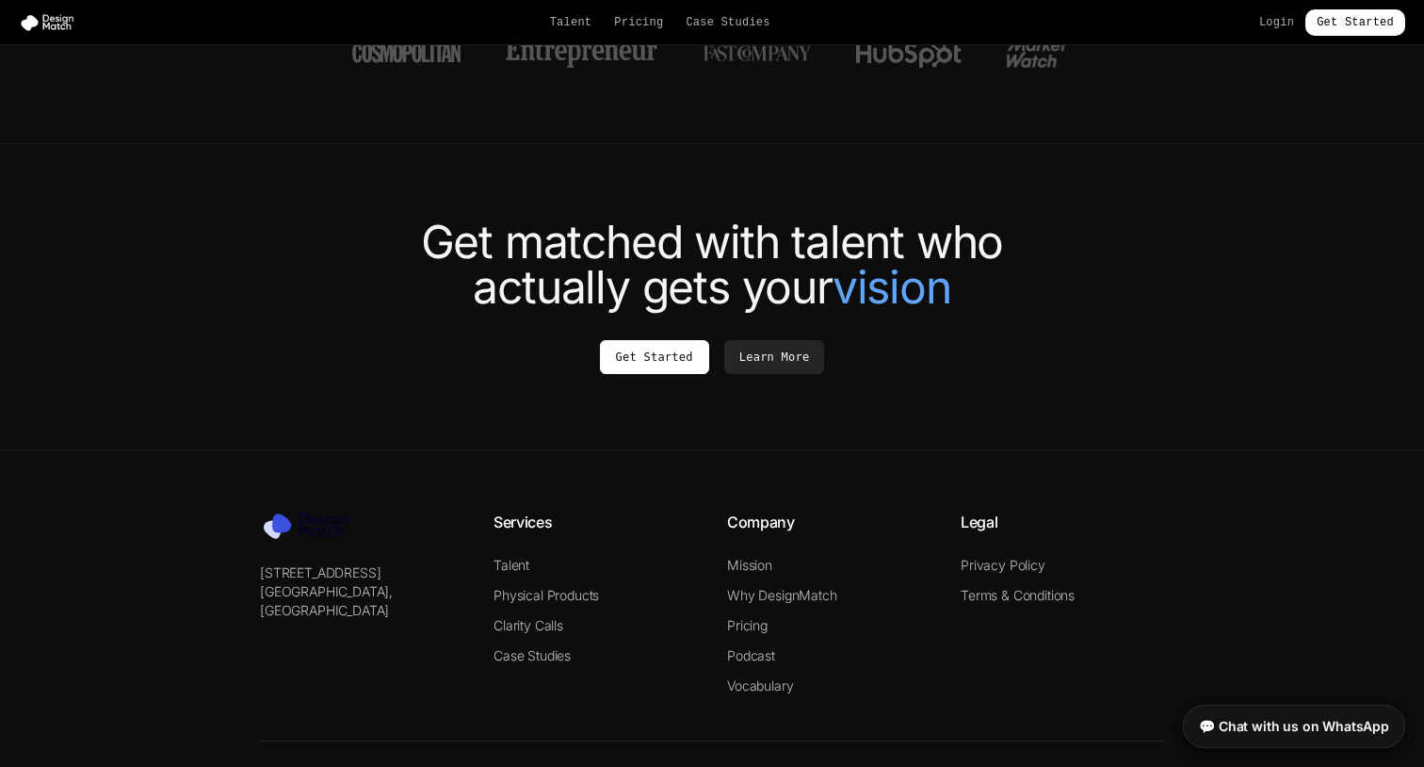
scroll to position [7099, 0]
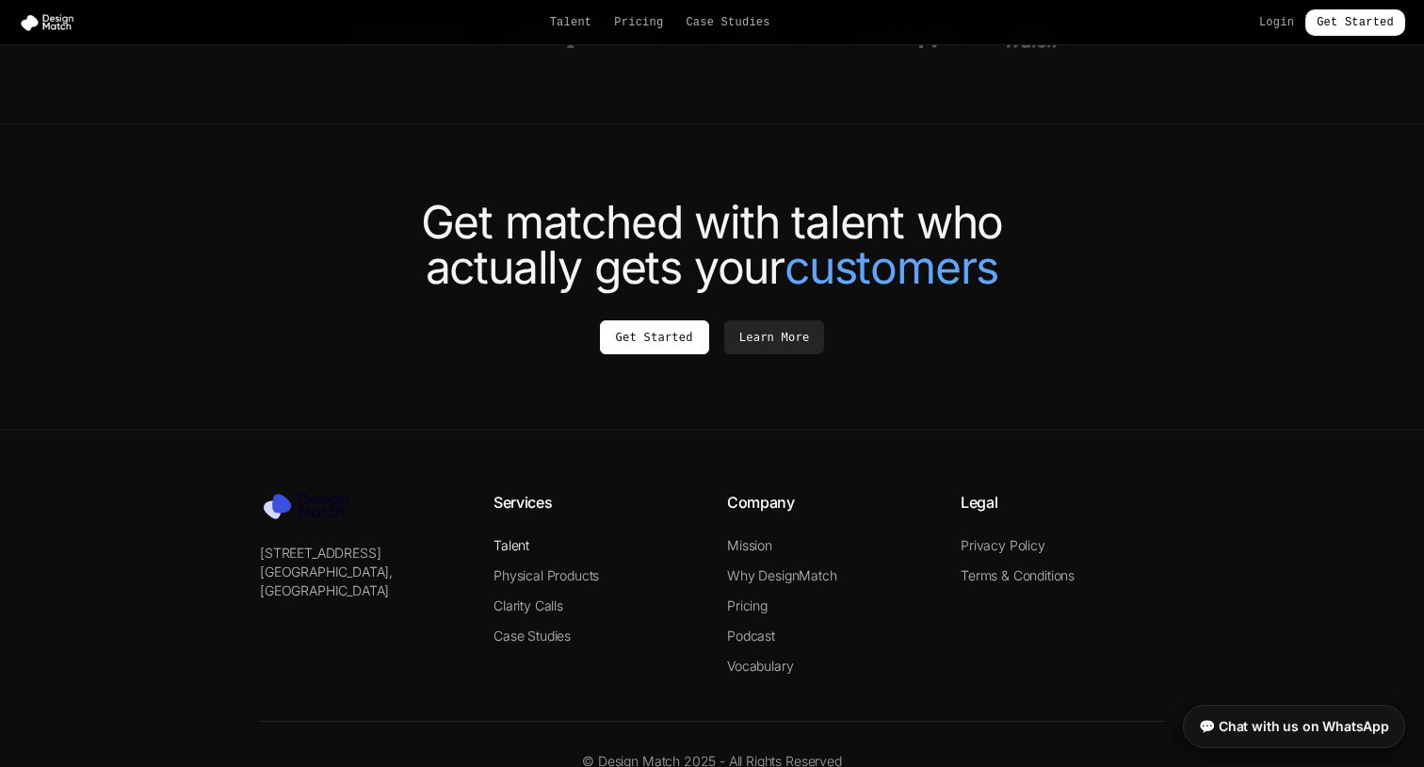
click at [525, 537] on link "Talent" at bounding box center [511, 545] width 36 height 16
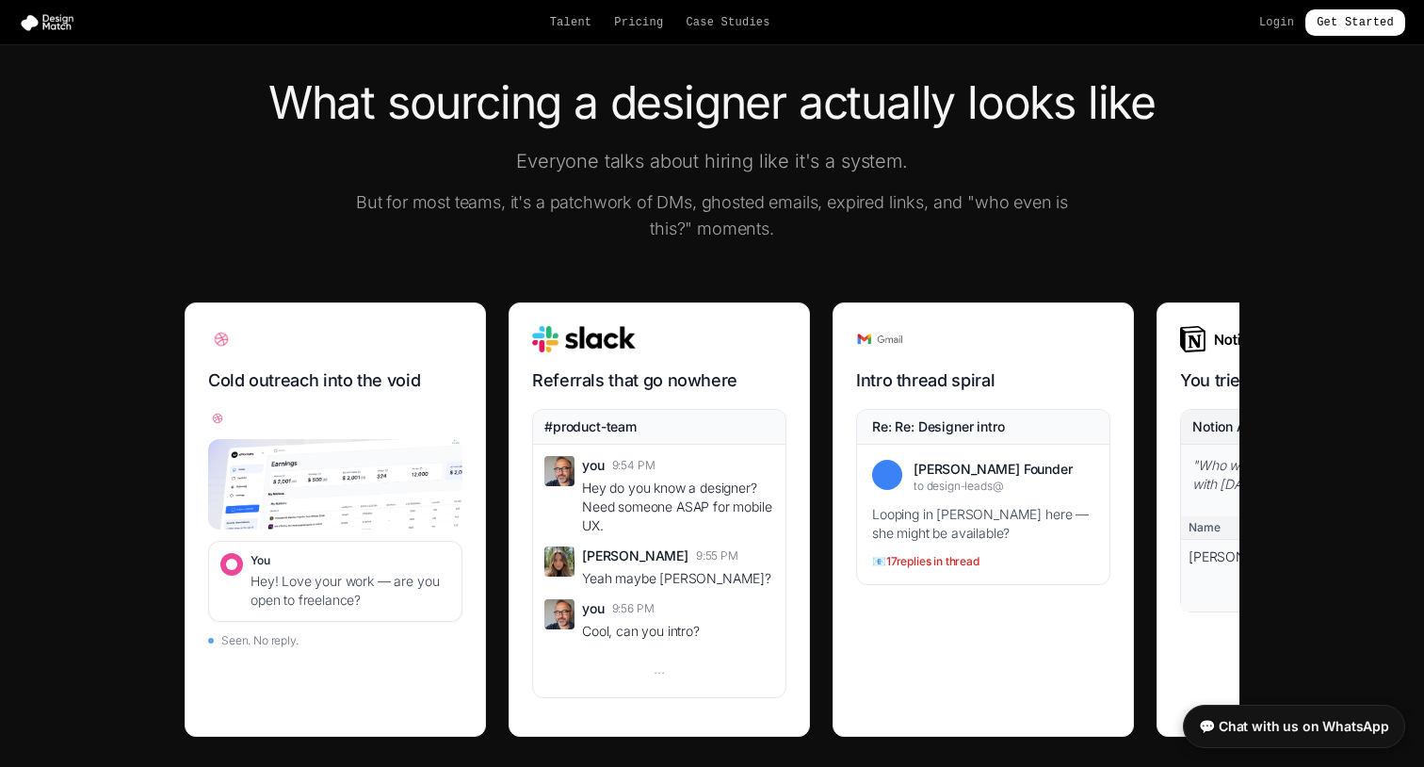
scroll to position [587, 0]
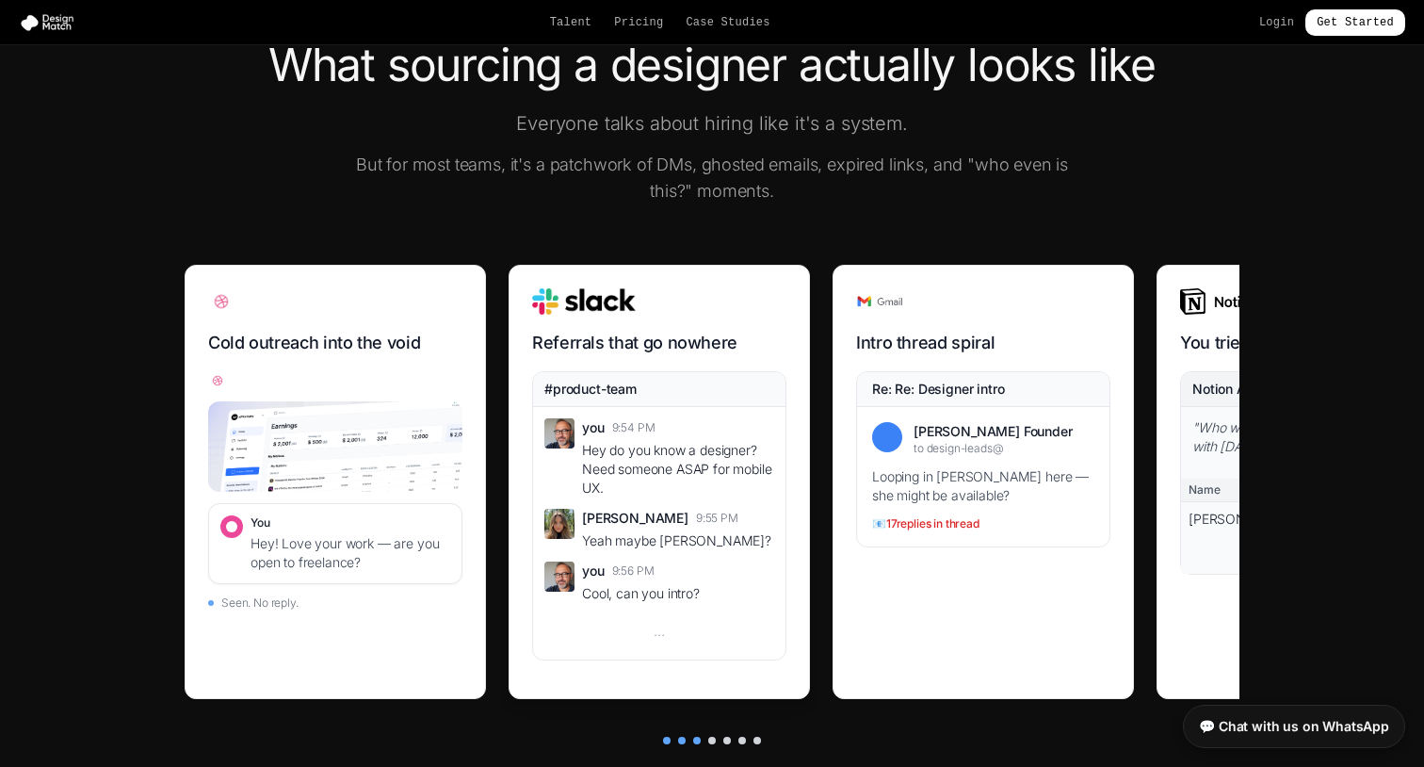
drag, startPoint x: 1000, startPoint y: 566, endPoint x: 742, endPoint y: 574, distance: 258.1
click at [742, 574] on div "Cold outreach into the void You Hey! Love your work — are you open to freelance…" at bounding box center [712, 493] width 1055 height 457
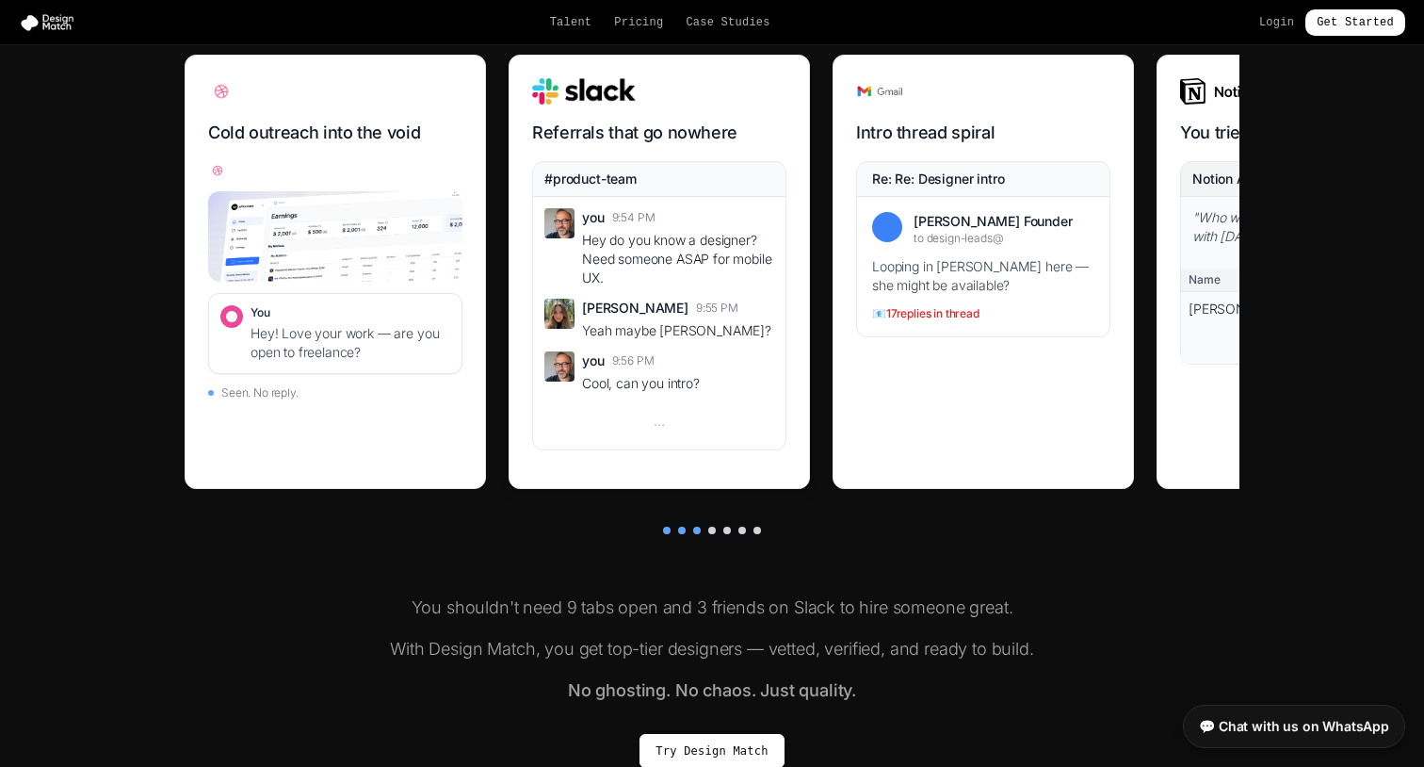
scroll to position [802, 0]
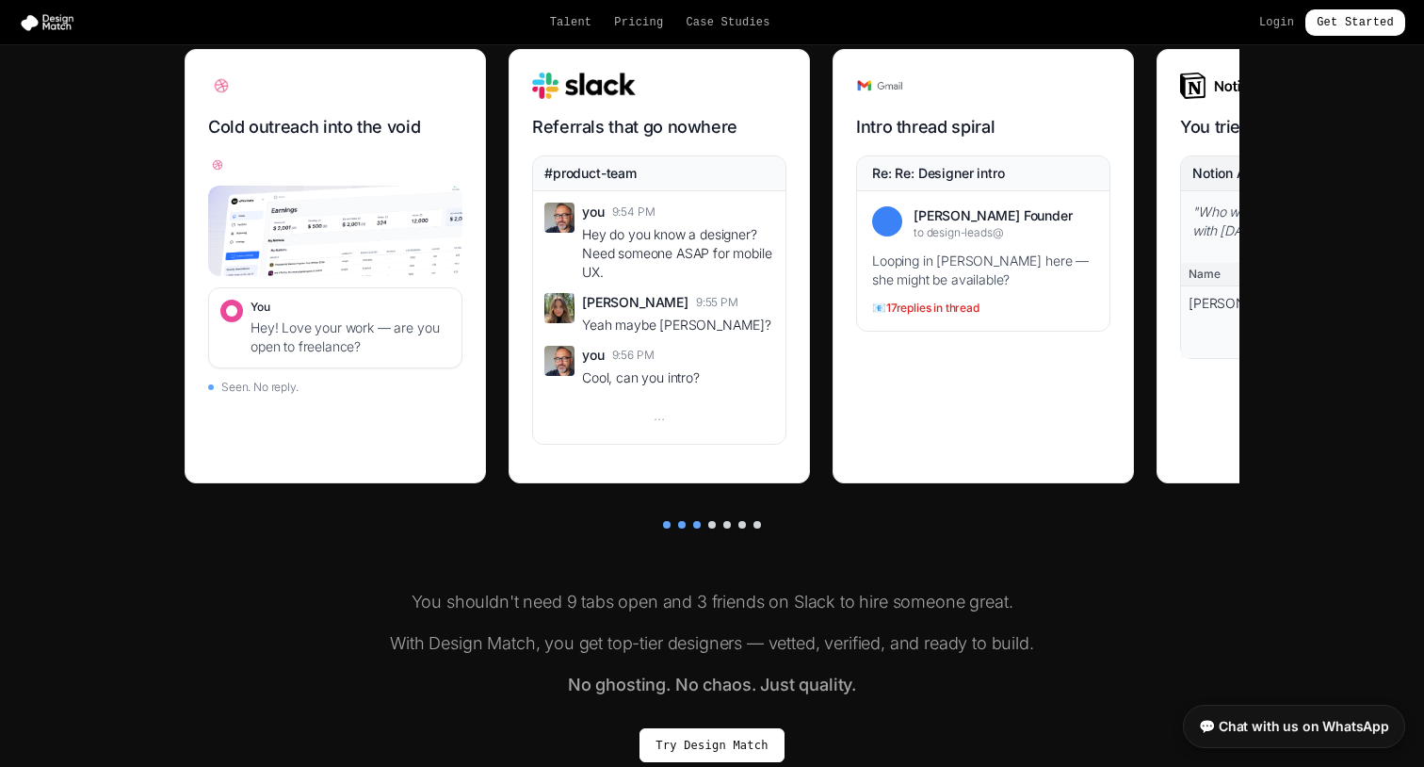
click at [681, 524] on div at bounding box center [682, 525] width 8 height 8
click at [727, 525] on div at bounding box center [727, 525] width 8 height 8
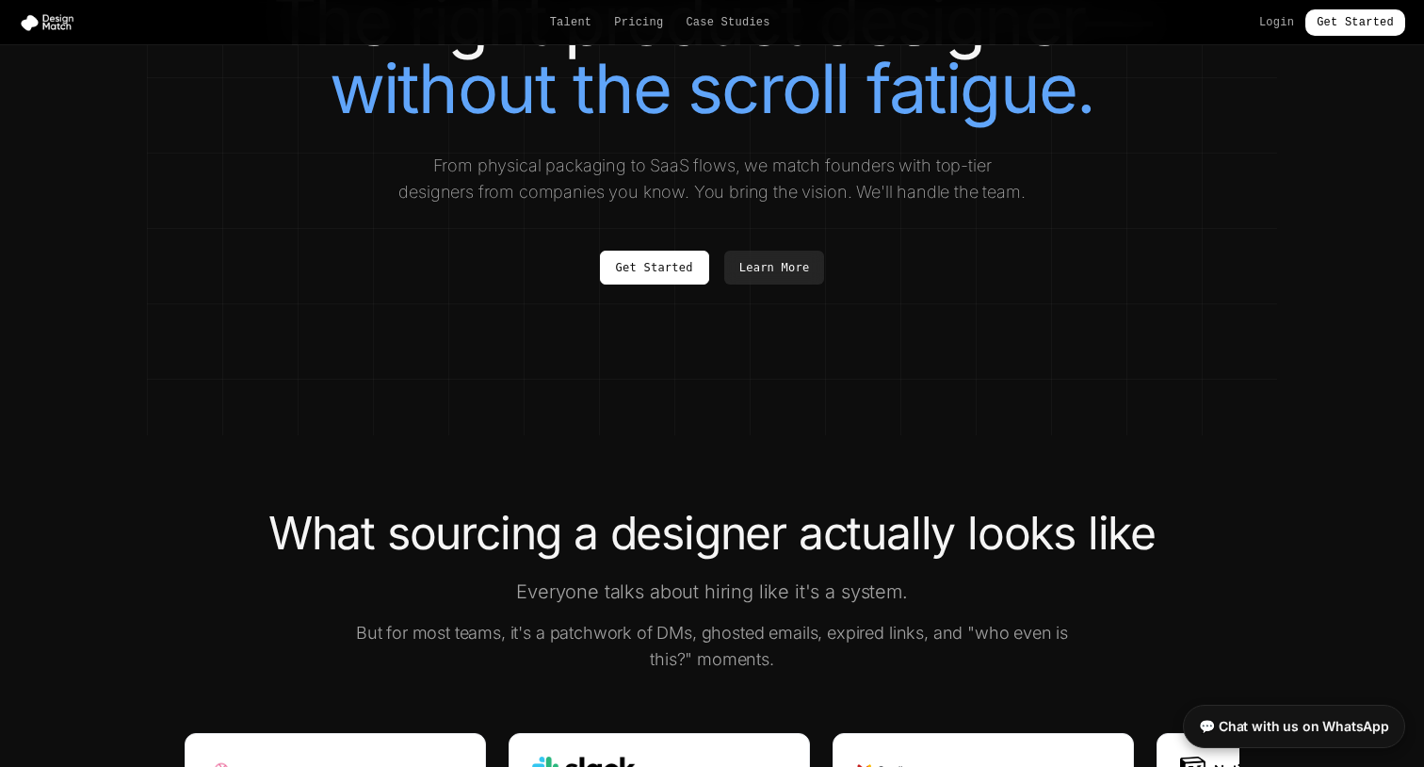
scroll to position [0, 0]
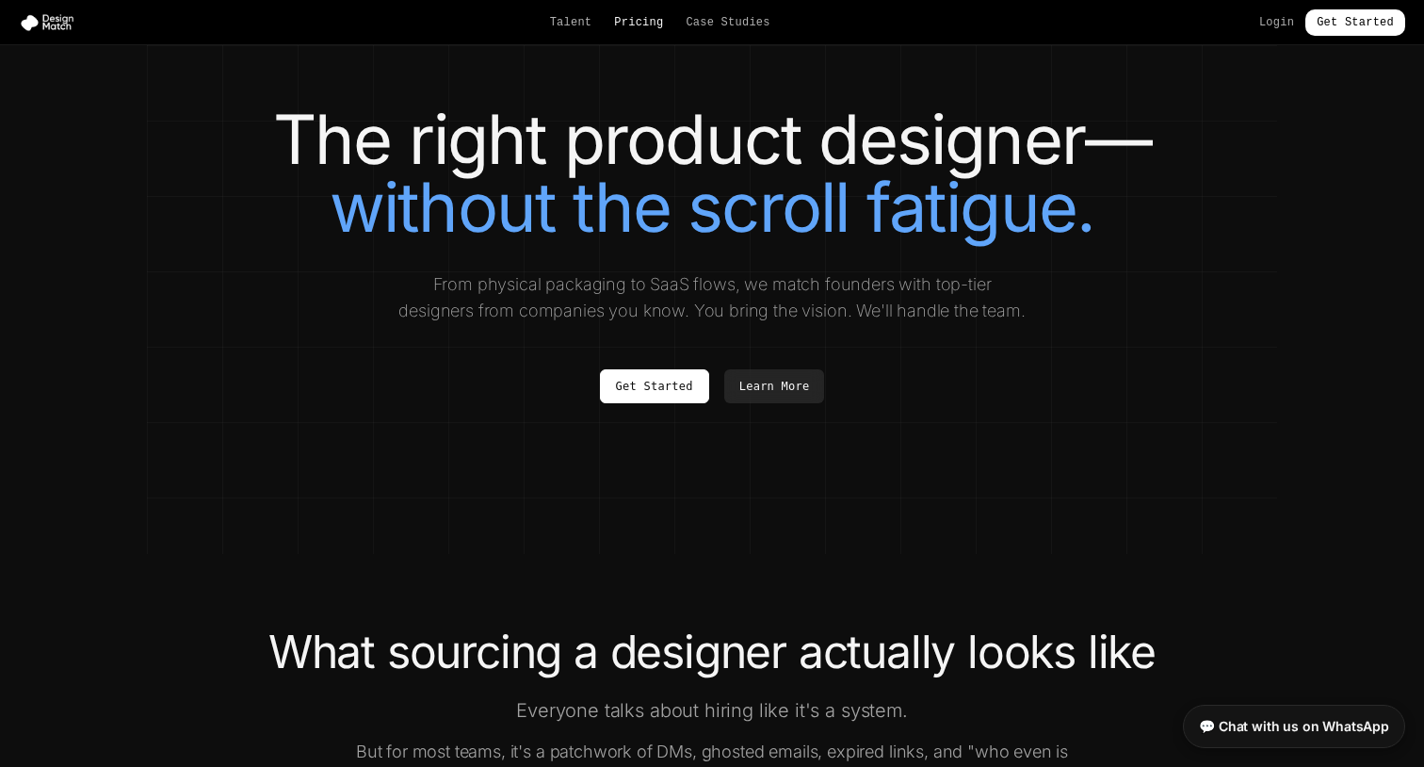
click at [648, 25] on link "Pricing" at bounding box center [638, 22] width 49 height 15
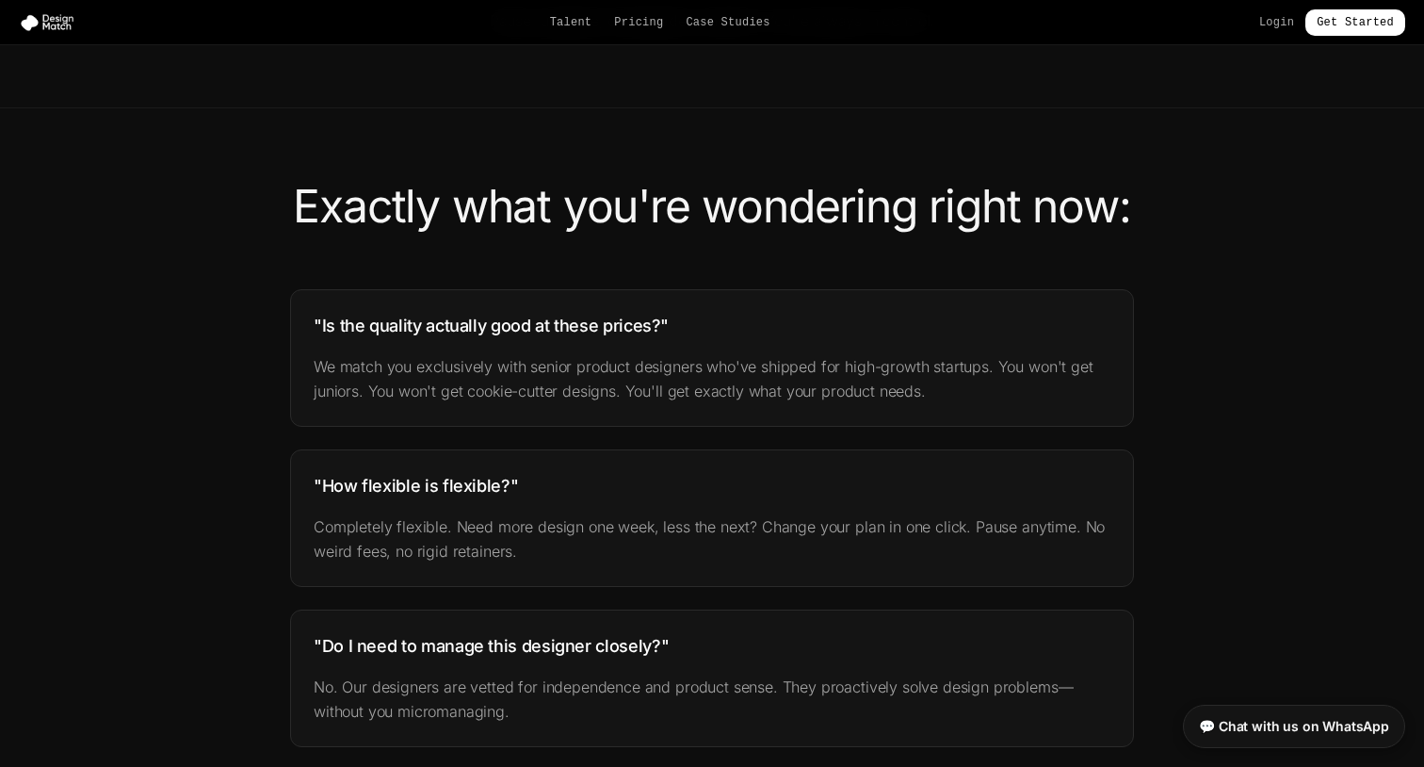
scroll to position [1190, 0]
